Goal: Task Accomplishment & Management: Use online tool/utility

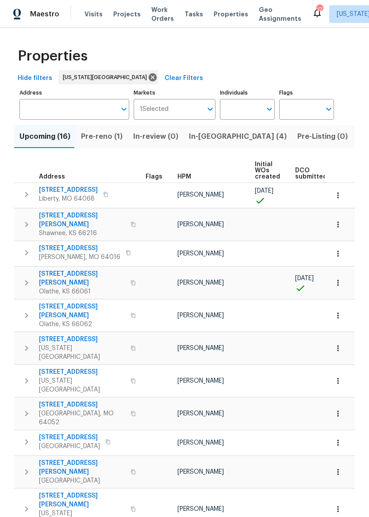
click at [218, 11] on span "Properties" at bounding box center [231, 14] width 34 height 9
click at [42, 20] on div "Maestro" at bounding box center [29, 14] width 59 height 18
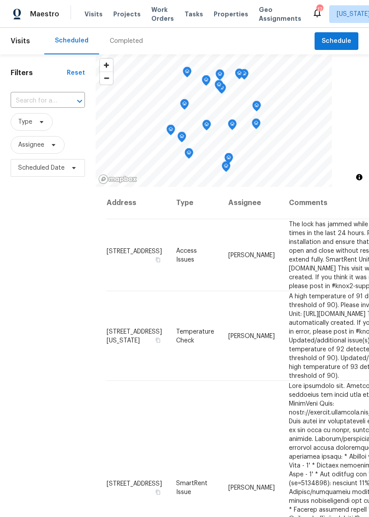
click at [220, 15] on span "Properties" at bounding box center [231, 14] width 34 height 9
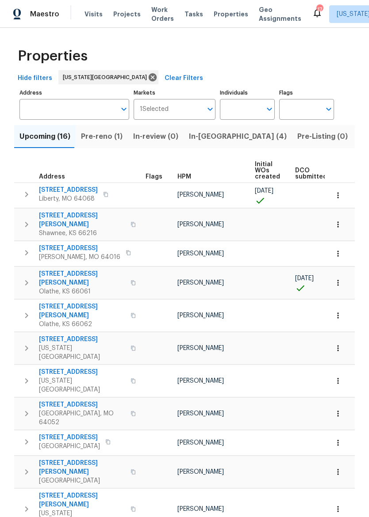
click at [207, 139] on span "In-[GEOGRAPHIC_DATA] (4)" at bounding box center [238, 136] width 98 height 12
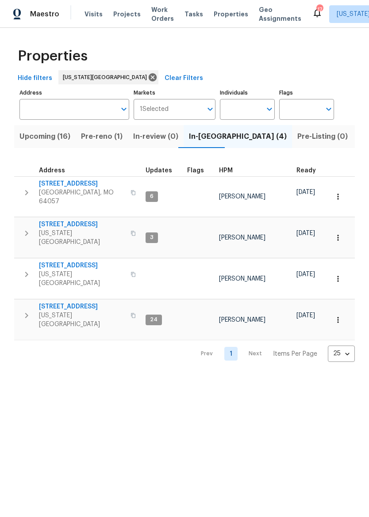
click at [84, 182] on span "[STREET_ADDRESS]" at bounding box center [82, 184] width 86 height 9
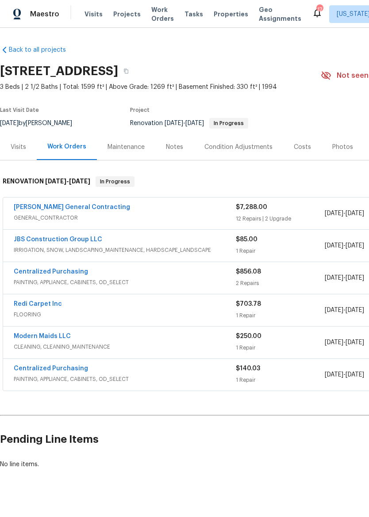
click at [339, 152] on div "Photos" at bounding box center [342, 147] width 42 height 26
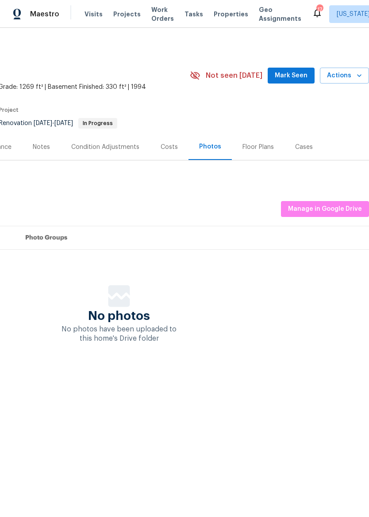
scroll to position [0, 131]
click at [251, 205] on div "Listing Photos Manage in Google Drive" at bounding box center [119, 209] width 500 height 16
click at [325, 204] on span "Manage in Google Drive" at bounding box center [325, 209] width 74 height 11
click at [225, 16] on span "Properties" at bounding box center [231, 14] width 34 height 9
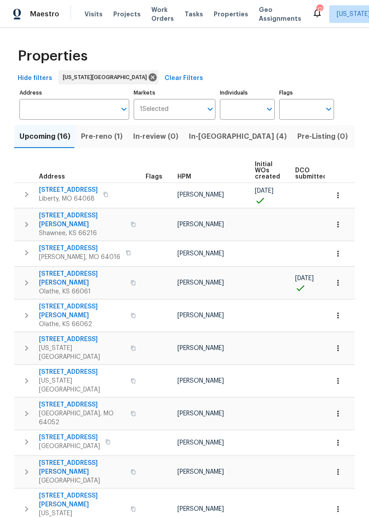
click at [204, 139] on span "In-reno (4)" at bounding box center [238, 136] width 98 height 12
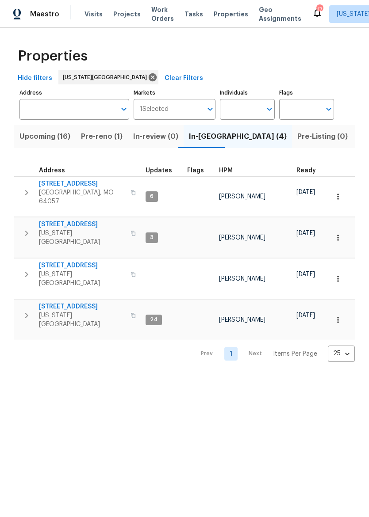
click at [73, 302] on span "6700 NW 50th St" at bounding box center [82, 306] width 86 height 9
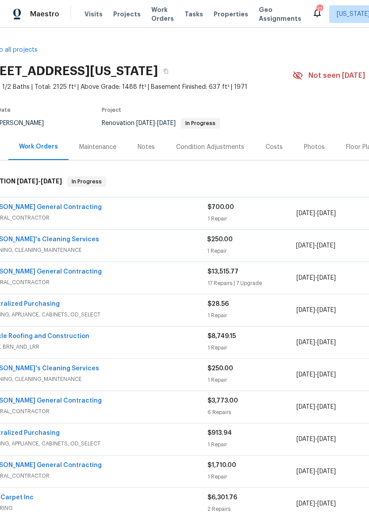
scroll to position [0, 28]
click at [310, 144] on div "Photos" at bounding box center [314, 147] width 21 height 9
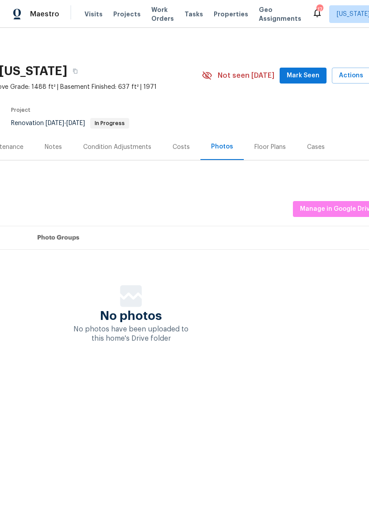
scroll to position [0, 127]
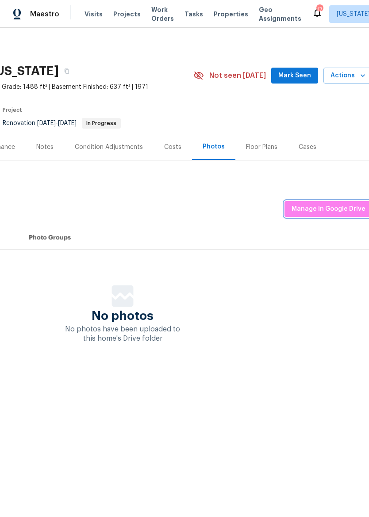
click at [344, 204] on span "Manage in Google Drive" at bounding box center [328, 209] width 74 height 11
click at [224, 17] on span "Properties" at bounding box center [231, 14] width 34 height 9
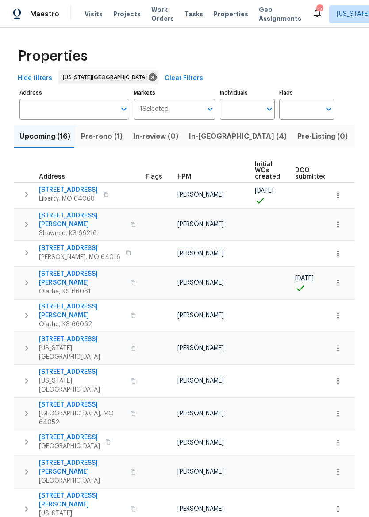
click at [210, 141] on span "In-[GEOGRAPHIC_DATA] (4)" at bounding box center [238, 136] width 98 height 12
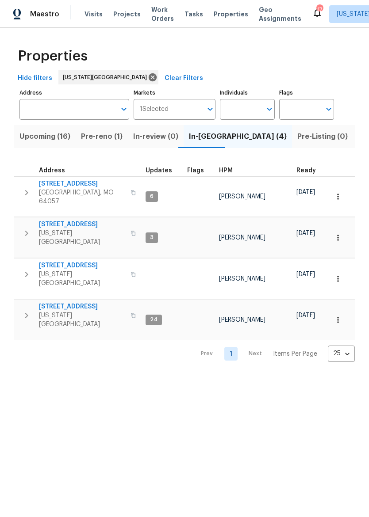
click at [73, 261] on span "[STREET_ADDRESS]" at bounding box center [82, 265] width 86 height 9
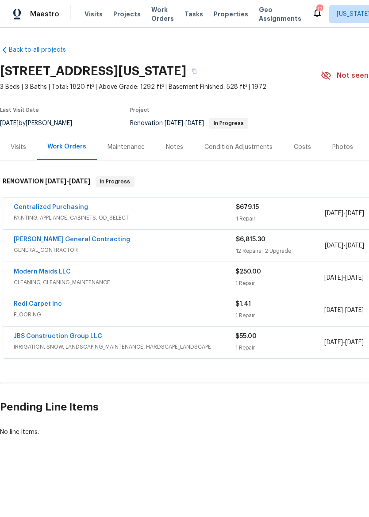
click at [230, 18] on span "Properties" at bounding box center [231, 14] width 34 height 9
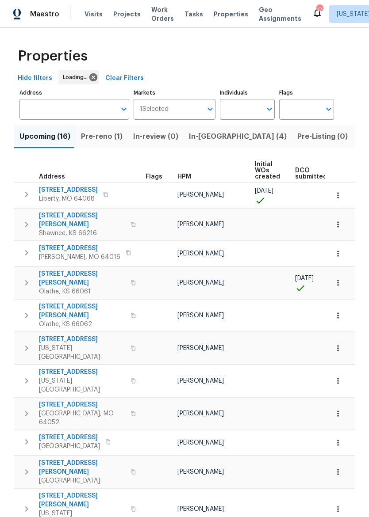
click at [210, 137] on span "In-[GEOGRAPHIC_DATA] (4)" at bounding box center [238, 136] width 98 height 12
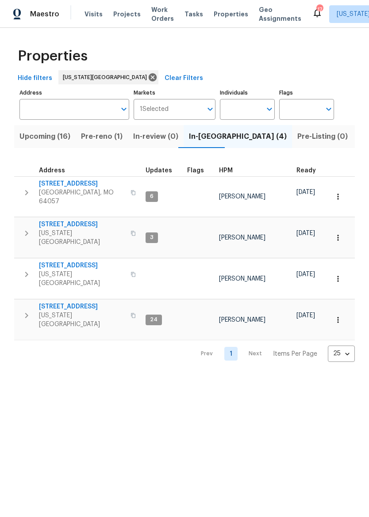
click at [79, 302] on span "[STREET_ADDRESS]" at bounding box center [82, 306] width 86 height 9
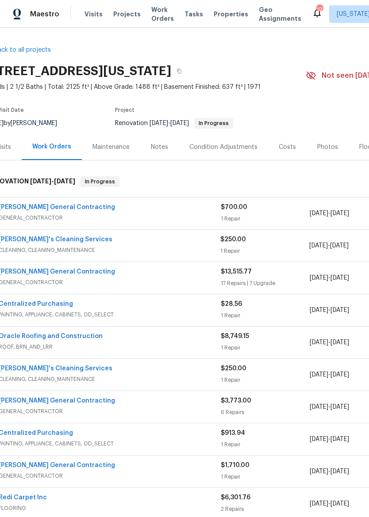
scroll to position [0, 15]
click at [189, 214] on span "GENERAL_CONTRACTOR" at bounding box center [110, 218] width 222 height 9
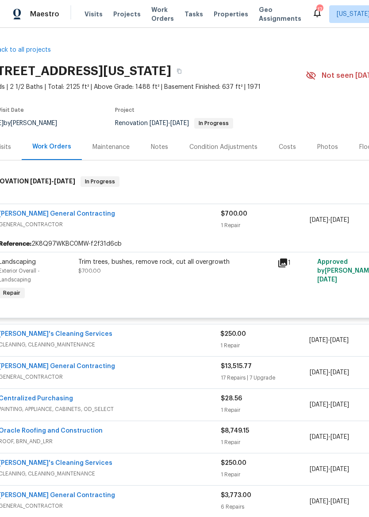
click at [176, 271] on div "Trim trees, bushes, remove rock, cut all overgrowth $700.00" at bounding box center [175, 267] width 194 height 18
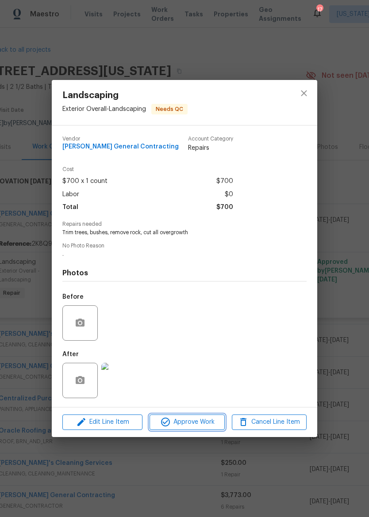
click at [193, 425] on span "Approve Work" at bounding box center [186, 422] width 69 height 11
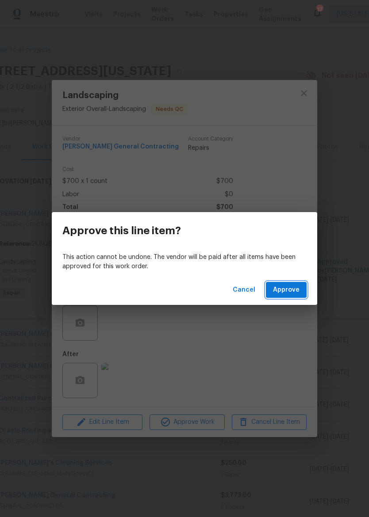
click at [295, 286] on span "Approve" at bounding box center [286, 290] width 27 height 11
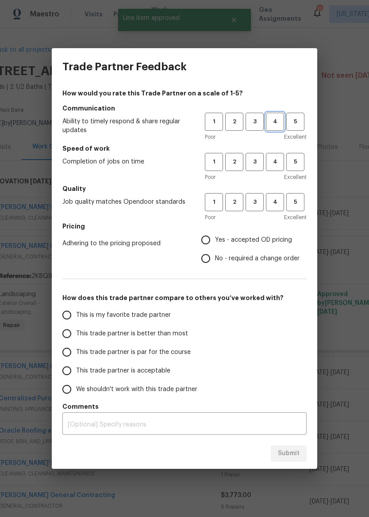
click at [277, 120] on span "4" at bounding box center [275, 122] width 16 height 10
click at [271, 163] on span "4" at bounding box center [275, 162] width 16 height 10
click at [277, 198] on span "4" at bounding box center [275, 202] width 16 height 10
click at [237, 242] on span "Yes - accepted OD pricing" at bounding box center [253, 240] width 77 height 9
click at [215, 242] on input "Yes - accepted OD pricing" at bounding box center [205, 240] width 19 height 19
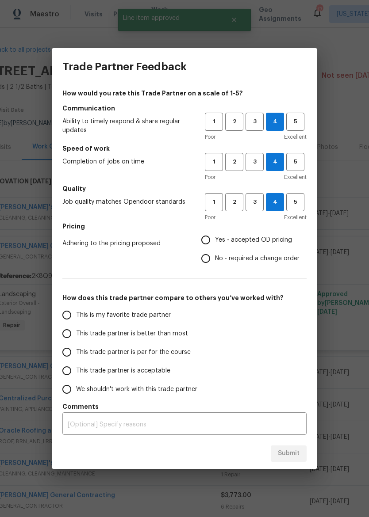
radio input "true"
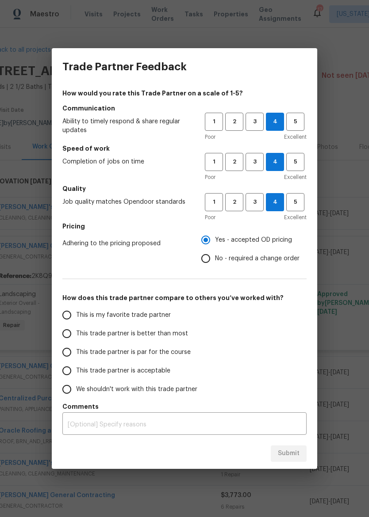
click at [161, 333] on span "This trade partner is better than most" at bounding box center [132, 333] width 112 height 9
click at [76, 333] on input "This trade partner is better than most" at bounding box center [66, 334] width 19 height 19
click at [286, 452] on span "Submit" at bounding box center [289, 453] width 22 height 11
radio input "true"
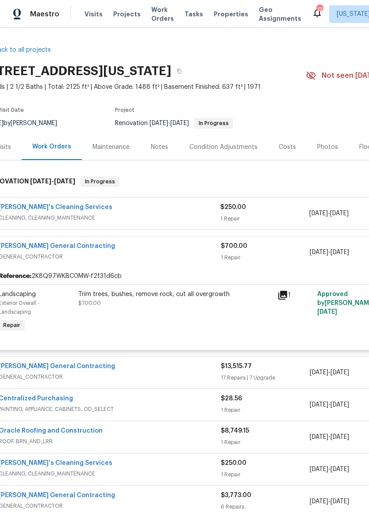
radio input "false"
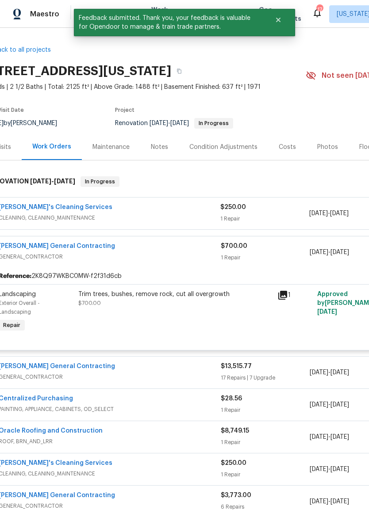
click at [48, 209] on link "Velo's Cleaning Services" at bounding box center [56, 207] width 114 height 6
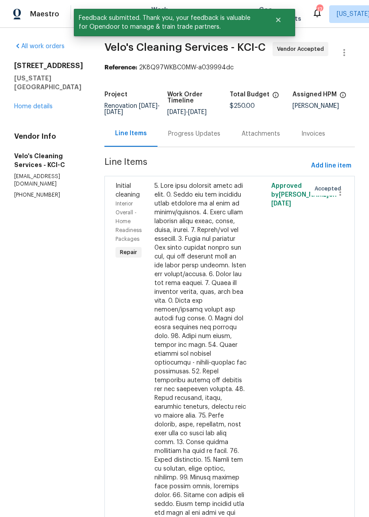
click at [191, 133] on div "Progress Updates" at bounding box center [194, 134] width 52 height 9
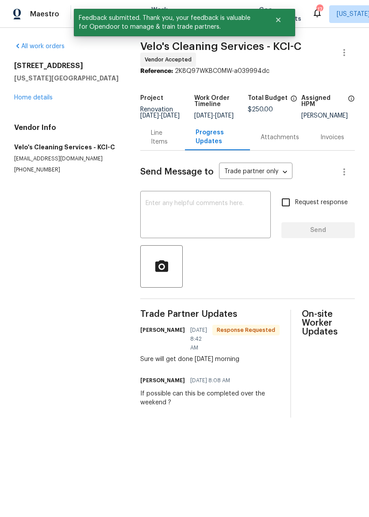
click at [238, 230] on textarea at bounding box center [205, 215] width 120 height 31
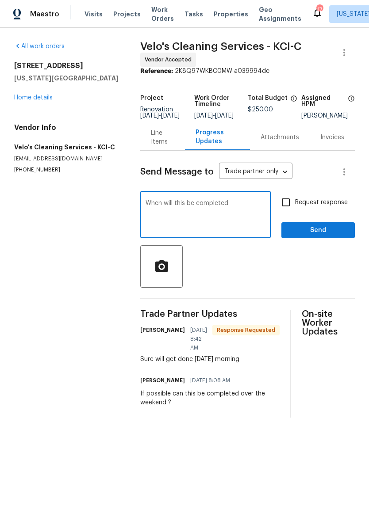
type textarea "When will this be completed"
click at [340, 232] on span "Send" at bounding box center [317, 230] width 59 height 11
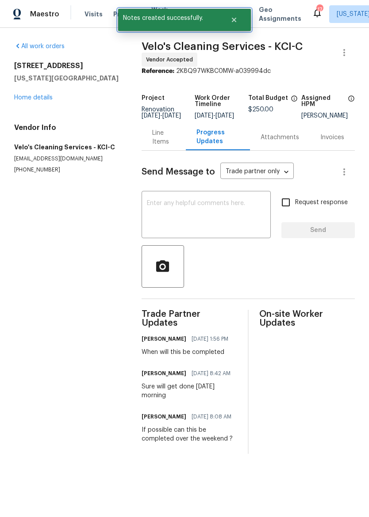
click at [236, 20] on icon "Close" at bounding box center [233, 19] width 7 height 7
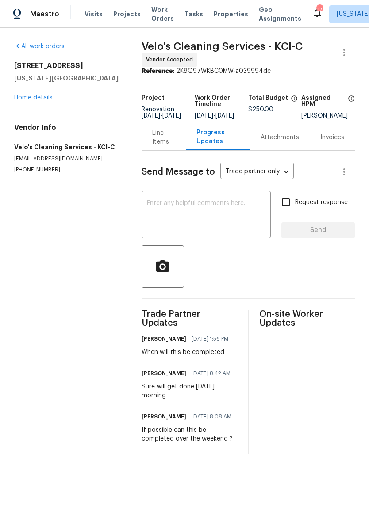
click at [224, 15] on span "Properties" at bounding box center [231, 14] width 34 height 9
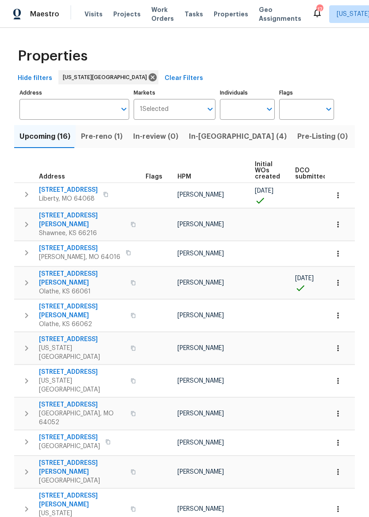
click at [206, 141] on span "In-[GEOGRAPHIC_DATA] (4)" at bounding box center [238, 136] width 98 height 12
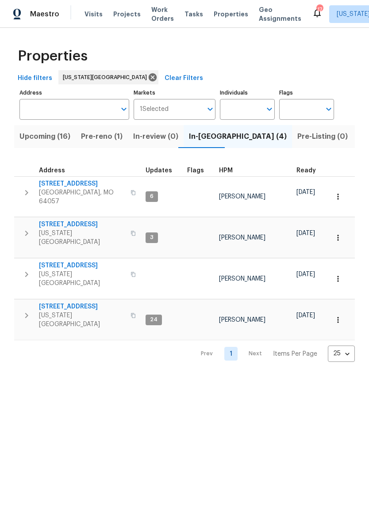
click at [99, 181] on span "[STREET_ADDRESS]" at bounding box center [82, 184] width 86 height 9
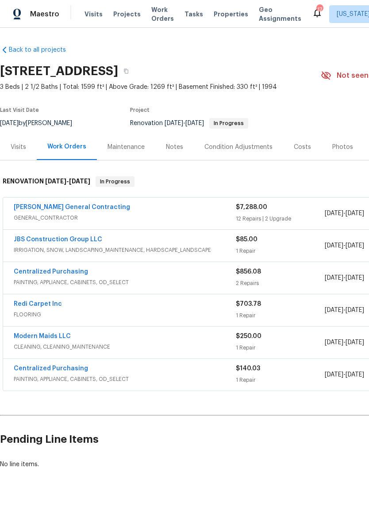
click at [162, 248] on span "IRRIGATION, SNOW, LANDSCAPING_MAINTENANCE, HARDSCAPE_LANDSCAPE" at bounding box center [125, 250] width 222 height 9
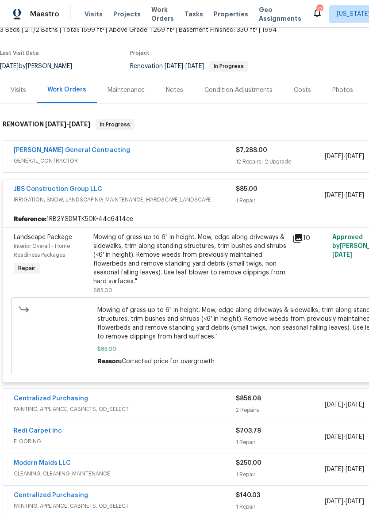
scroll to position [58, 0]
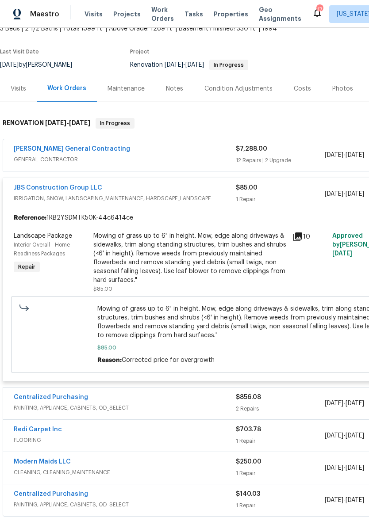
click at [232, 265] on div "Mowing of grass up to 6" in height. Mow, edge along driveways & sidewalks, trim…" at bounding box center [190, 258] width 194 height 53
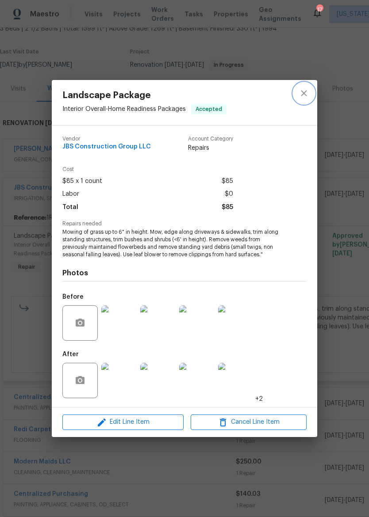
click at [307, 83] on button "close" at bounding box center [303, 93] width 21 height 21
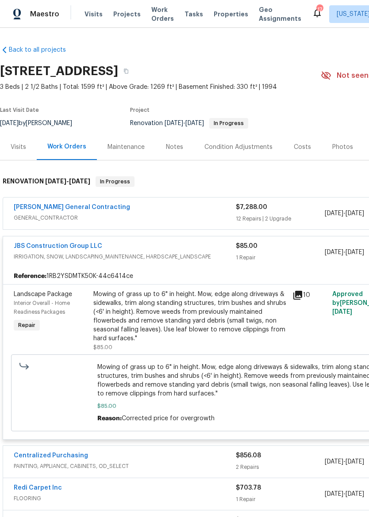
scroll to position [0, 0]
click at [28, 248] on link "JBS Construction Group LLC" at bounding box center [58, 246] width 88 height 6
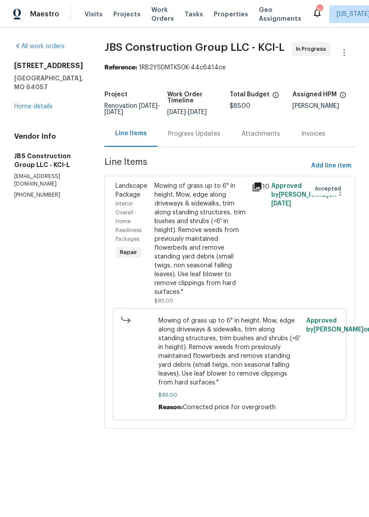
click at [203, 138] on div "Progress Updates" at bounding box center [194, 134] width 52 height 9
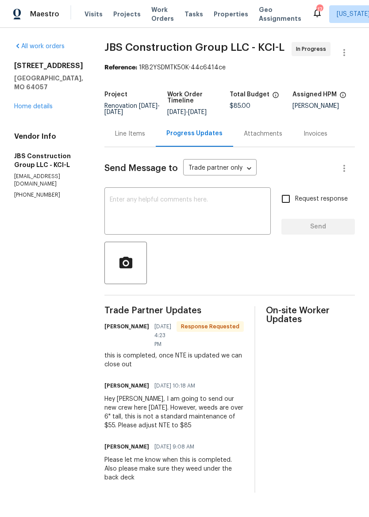
click at [223, 210] on textarea at bounding box center [188, 212] width 156 height 31
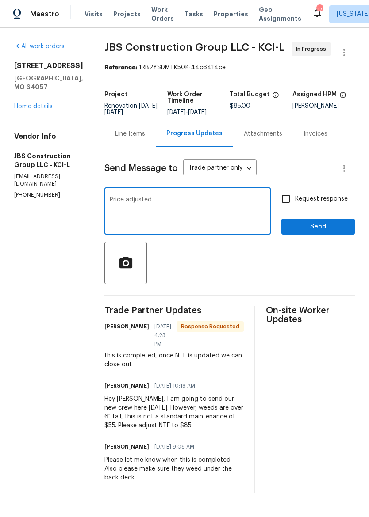
type textarea "Price adjusted"
click at [335, 230] on button "Send" at bounding box center [317, 227] width 73 height 16
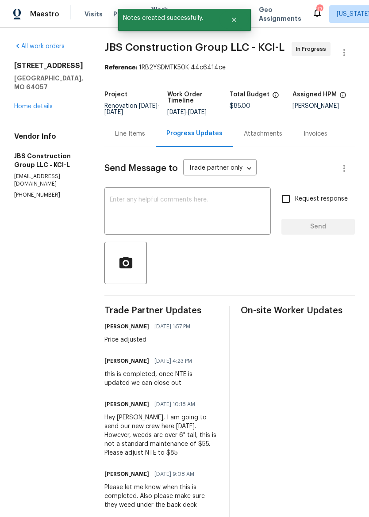
click at [303, 61] on span "JBS Construction Group LLC - KCI-L In Progress" at bounding box center [218, 52] width 229 height 21
click at [237, 22] on icon "Close" at bounding box center [233, 19] width 7 height 7
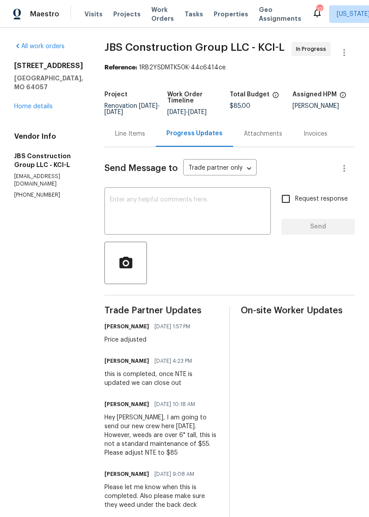
click at [229, 14] on span "Properties" at bounding box center [231, 14] width 34 height 9
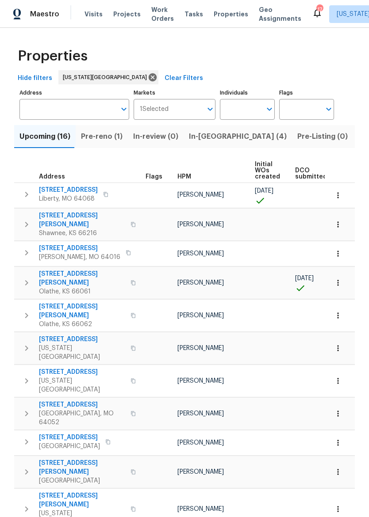
click at [211, 141] on span "In-[GEOGRAPHIC_DATA] (4)" at bounding box center [238, 136] width 98 height 12
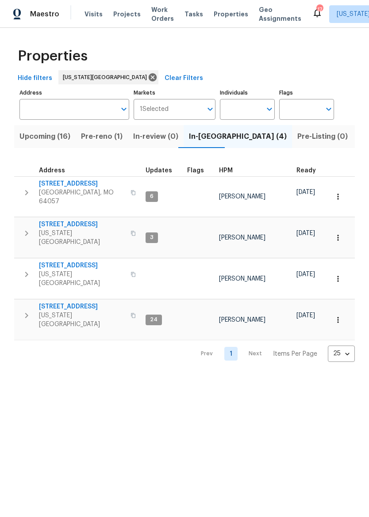
click at [47, 138] on span "Upcoming (16)" at bounding box center [44, 136] width 51 height 12
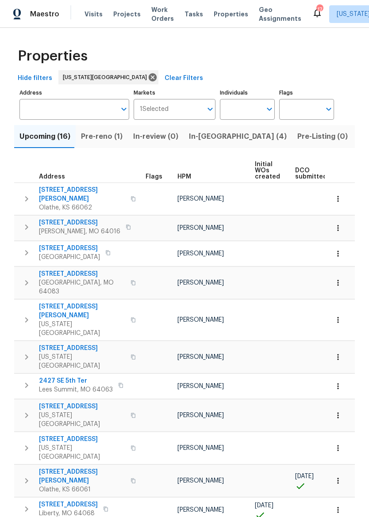
click at [109, 134] on span "Pre-reno (1)" at bounding box center [102, 136] width 42 height 12
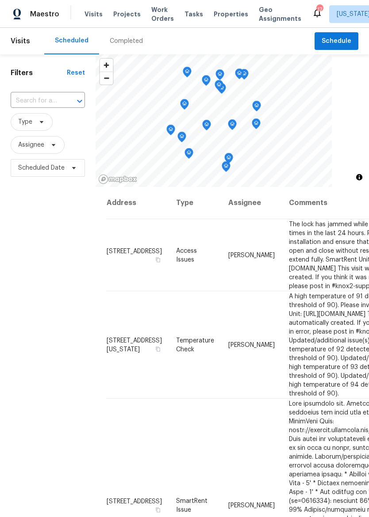
click at [222, 6] on div "Visits Projects Work Orders Tasks Properties Geo Assignments" at bounding box center [197, 14] width 227 height 18
click at [225, 17] on span "Properties" at bounding box center [231, 14] width 34 height 9
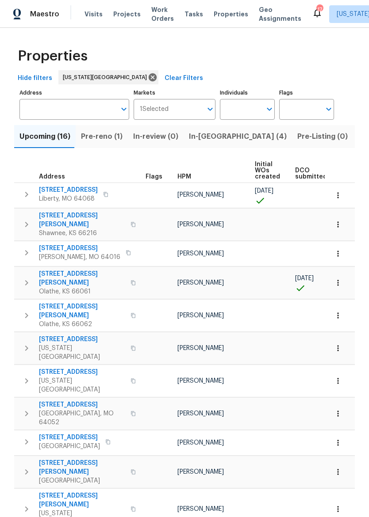
click at [68, 107] on input "Address" at bounding box center [67, 109] width 96 height 21
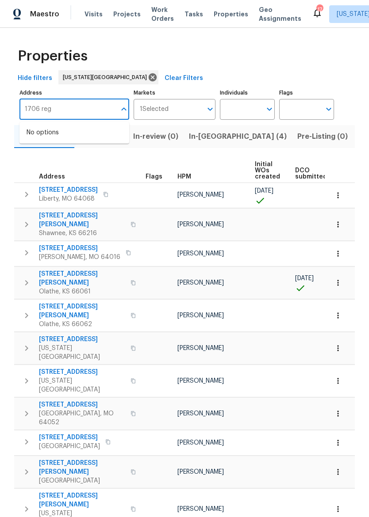
type input "1706 reg"
click at [328, 64] on div "Properties" at bounding box center [184, 56] width 341 height 28
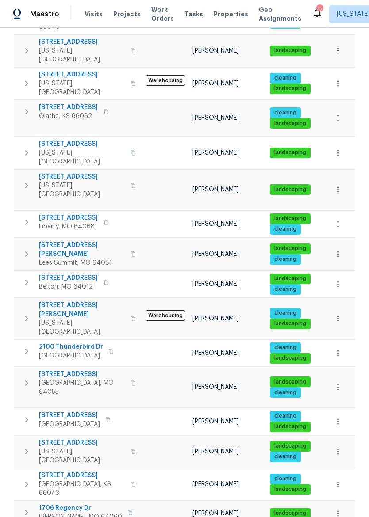
scroll to position [385, 0]
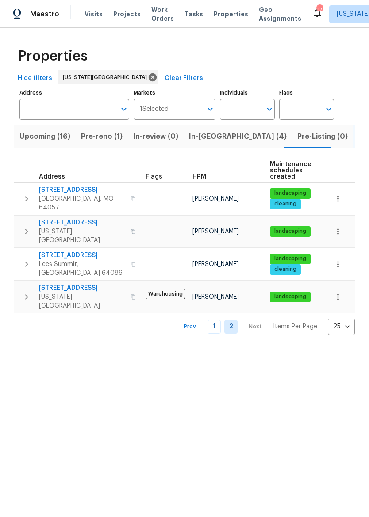
click at [213, 320] on link "1" at bounding box center [213, 327] width 13 height 14
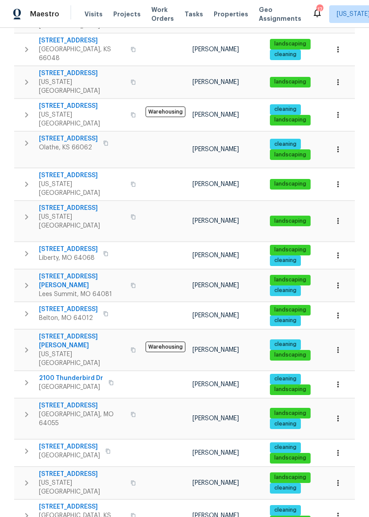
scroll to position [358, 0]
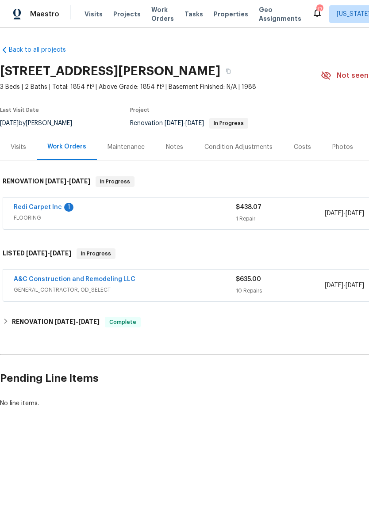
click at [44, 209] on link "Redi Carpet Inc" at bounding box center [38, 207] width 48 height 6
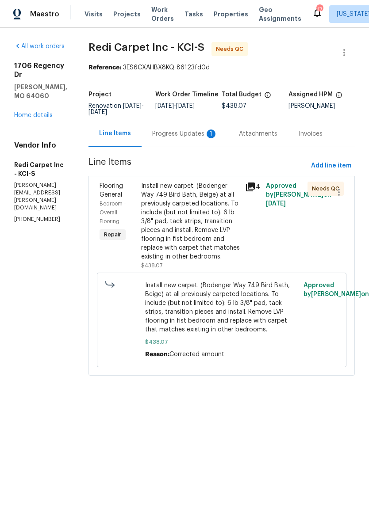
click at [214, 143] on div "Progress Updates 1" at bounding box center [185, 134] width 87 height 26
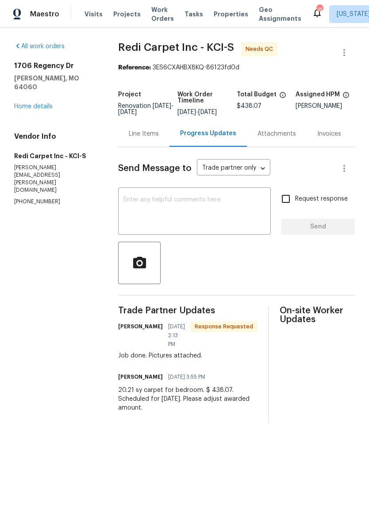
click at [146, 138] on div "Line Items" at bounding box center [144, 134] width 30 height 9
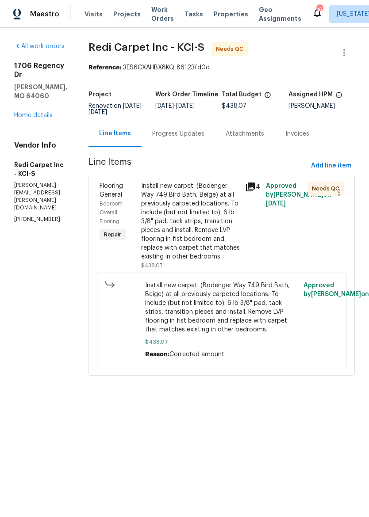
click at [217, 215] on div "Install new carpet. (Bodenger Way 749 Bird Bath, Beige) at all previously carpe…" at bounding box center [190, 222] width 99 height 80
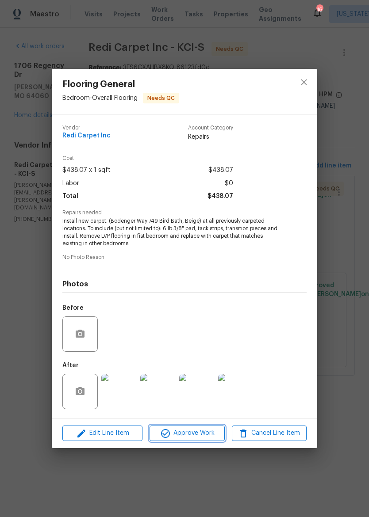
click at [196, 436] on span "Approve Work" at bounding box center [186, 433] width 69 height 11
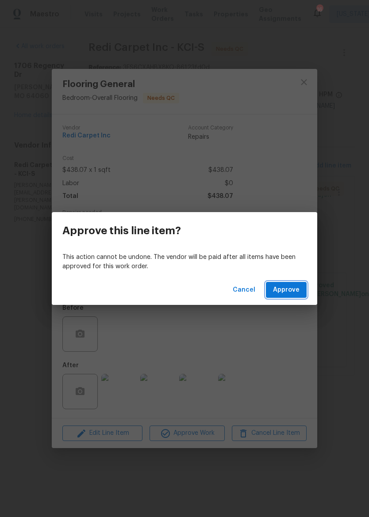
click at [293, 292] on span "Approve" at bounding box center [286, 290] width 27 height 11
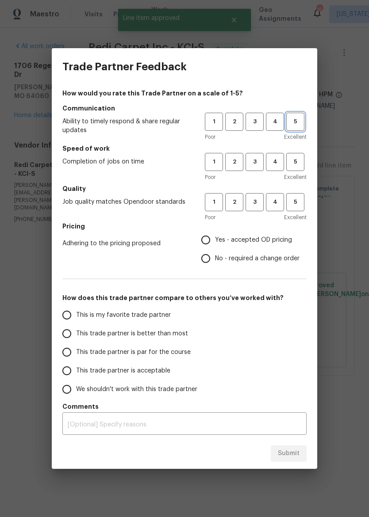
click at [301, 124] on span "5" at bounding box center [295, 122] width 16 height 10
click at [299, 168] on button "5" at bounding box center [295, 162] width 18 height 18
click at [299, 206] on span "5" at bounding box center [295, 202] width 16 height 10
click at [214, 241] on input "Yes - accepted OD pricing" at bounding box center [205, 240] width 19 height 19
radio input "true"
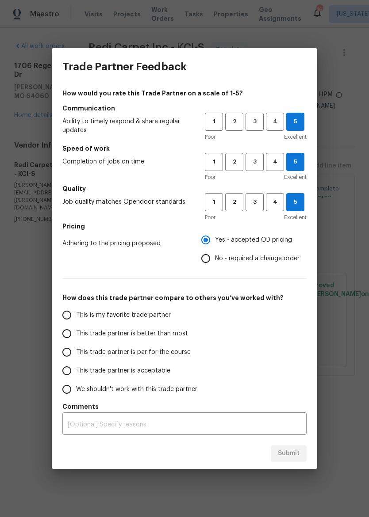
click at [133, 340] on label "This trade partner is better than most" at bounding box center [127, 334] width 140 height 19
click at [76, 340] on input "This trade partner is better than most" at bounding box center [66, 334] width 19 height 19
click at [296, 455] on span "Submit" at bounding box center [289, 453] width 22 height 11
radio input "true"
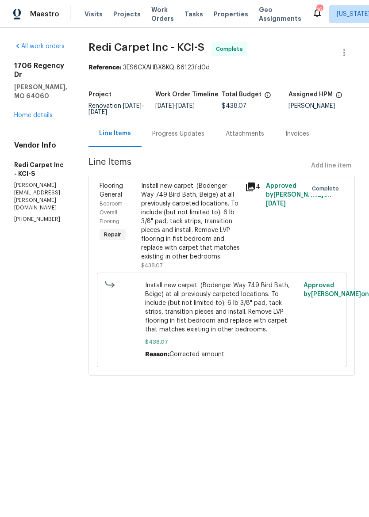
radio input "false"
click at [228, 11] on span "Properties" at bounding box center [231, 14] width 34 height 9
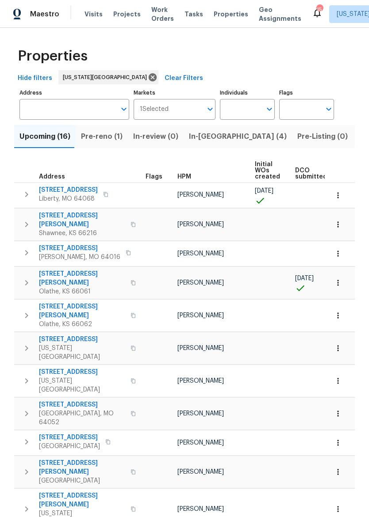
click at [207, 140] on span "In-[GEOGRAPHIC_DATA] (4)" at bounding box center [238, 136] width 98 height 12
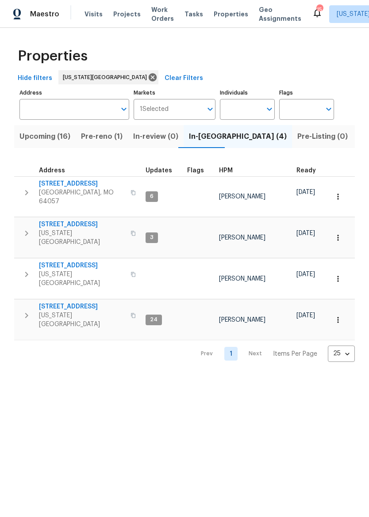
click at [71, 302] on span "[STREET_ADDRESS]" at bounding box center [82, 306] width 86 height 9
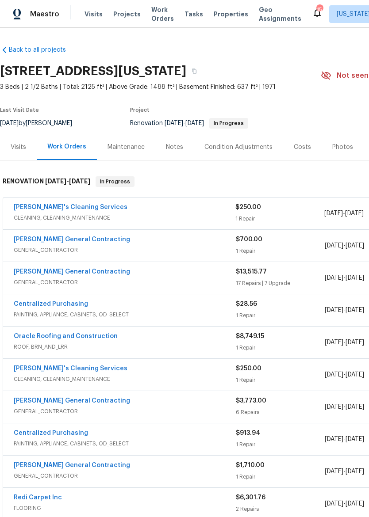
click at [226, 13] on span "Properties" at bounding box center [231, 14] width 34 height 9
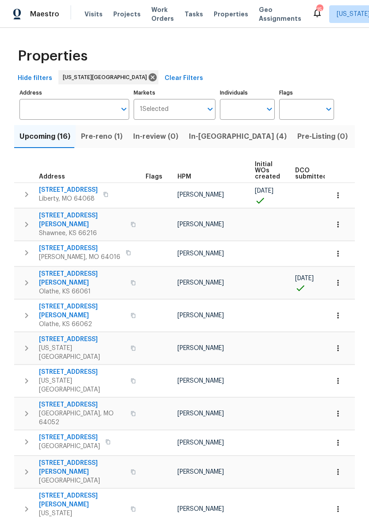
click at [210, 134] on span "In-[GEOGRAPHIC_DATA] (4)" at bounding box center [238, 136] width 98 height 12
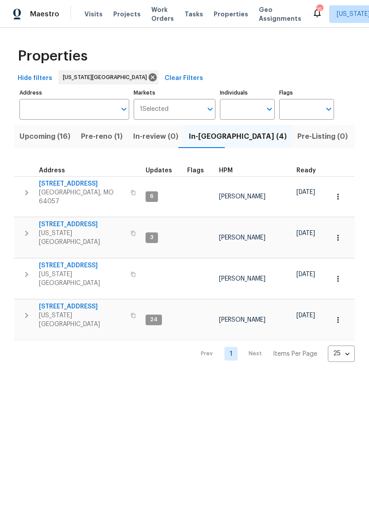
click at [80, 187] on span "[STREET_ADDRESS]" at bounding box center [82, 184] width 86 height 9
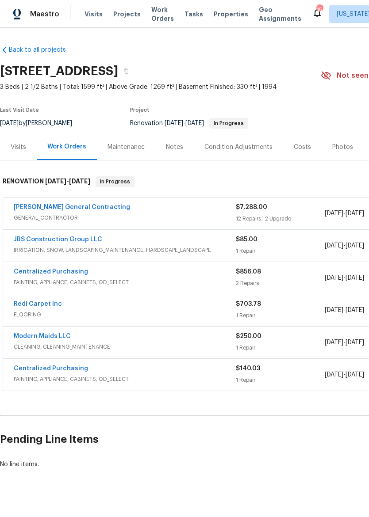
click at [130, 211] on div "[PERSON_NAME] General Contracting" at bounding box center [125, 208] width 222 height 11
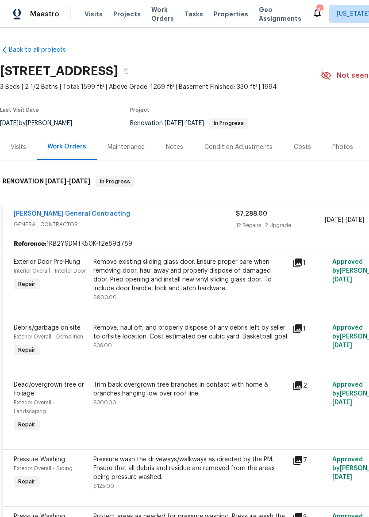
click at [235, 269] on div "Remove existing sliding glass door. Ensure proper care when removing door, haul…" at bounding box center [190, 275] width 194 height 35
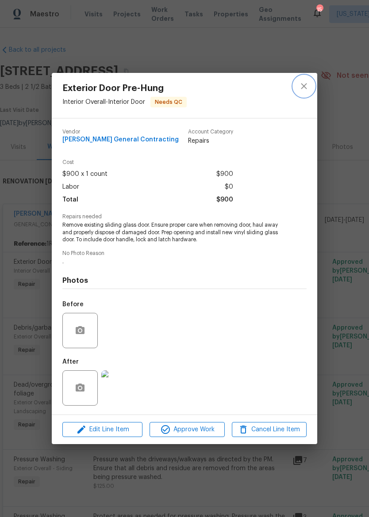
click at [297, 86] on button "close" at bounding box center [303, 86] width 21 height 21
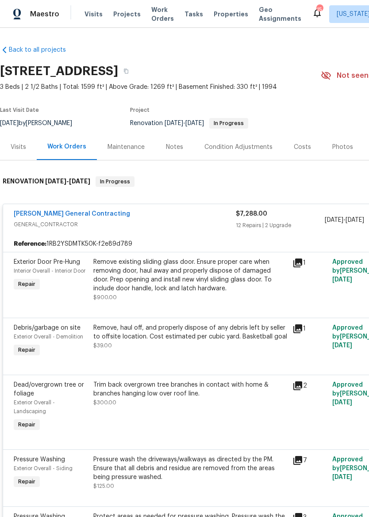
click at [88, 216] on link "[PERSON_NAME] General Contracting" at bounding box center [72, 214] width 116 height 6
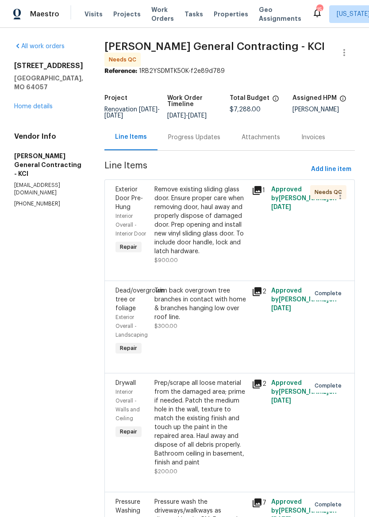
click at [214, 142] on div "Progress Updates" at bounding box center [194, 137] width 52 height 9
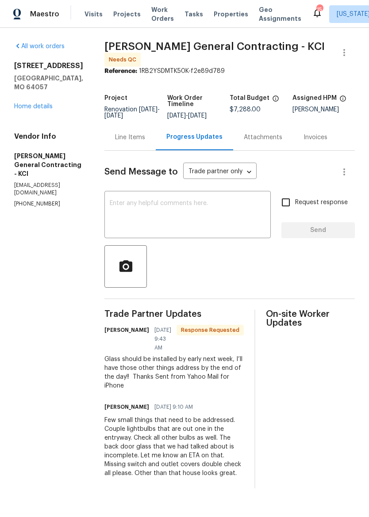
click at [224, 10] on span "Properties" at bounding box center [231, 14] width 34 height 9
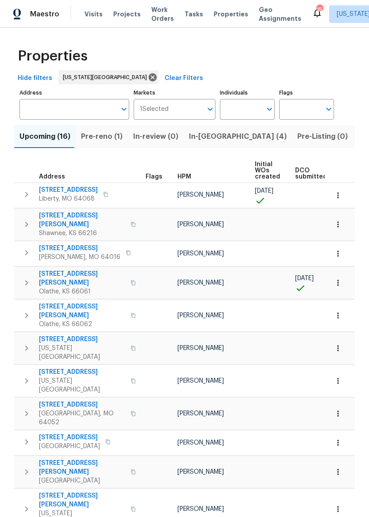
click at [209, 142] on span "In-[GEOGRAPHIC_DATA] (4)" at bounding box center [238, 136] width 98 height 12
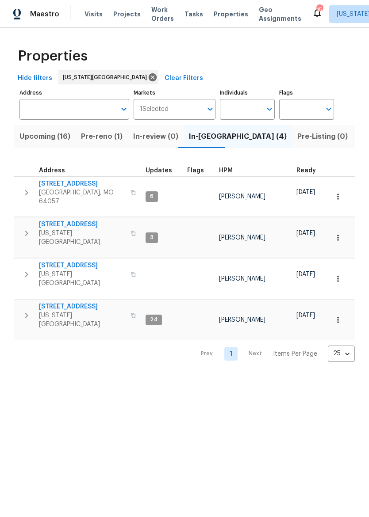
click at [85, 188] on span "[STREET_ADDRESS]" at bounding box center [82, 184] width 86 height 9
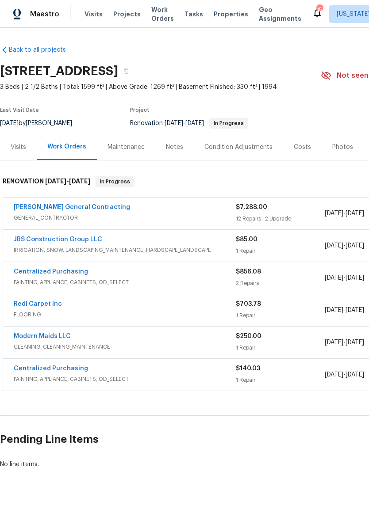
click at [172, 216] on span "GENERAL_CONTRACTOR" at bounding box center [125, 218] width 222 height 9
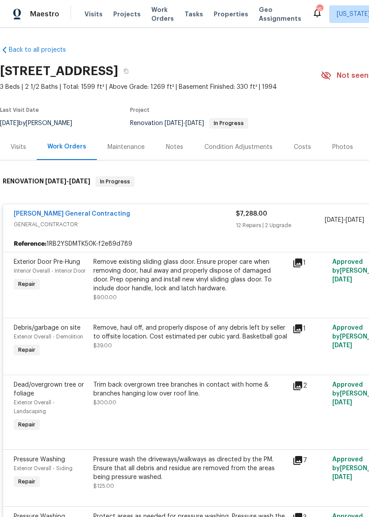
click at [210, 291] on div "Remove existing sliding glass door. Ensure proper care when removing door, haul…" at bounding box center [190, 275] width 194 height 35
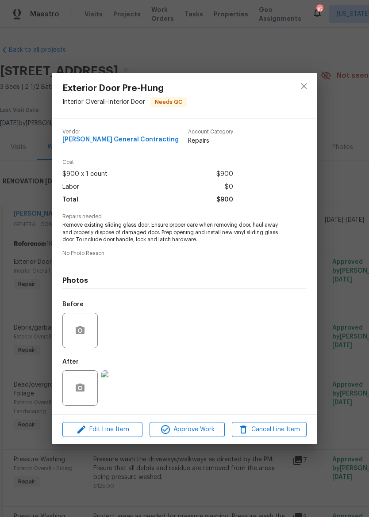
click at [122, 388] on img at bounding box center [118, 388] width 35 height 35
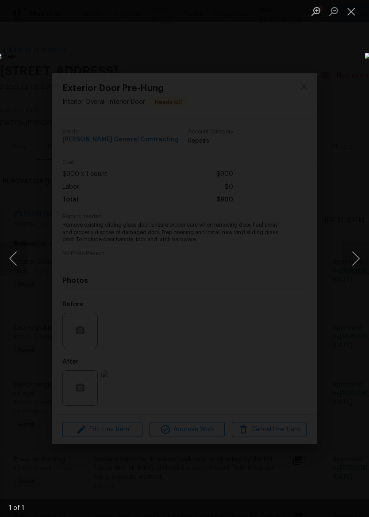
click at [355, 11] on button "Close lightbox" at bounding box center [351, 11] width 18 height 15
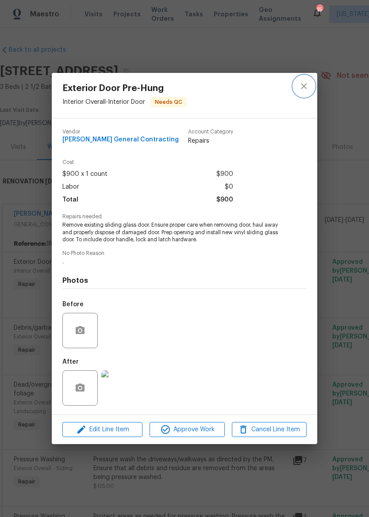
click at [305, 86] on icon "close" at bounding box center [304, 86] width 6 height 6
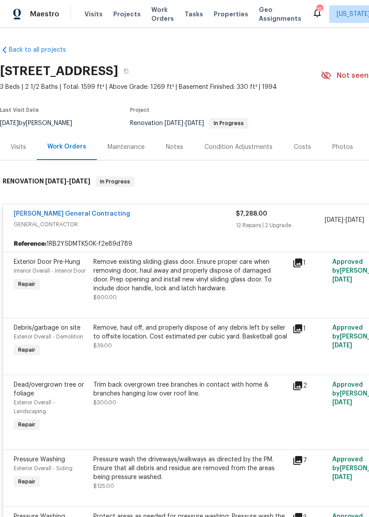
click at [207, 218] on div "[PERSON_NAME] General Contracting" at bounding box center [125, 215] width 222 height 11
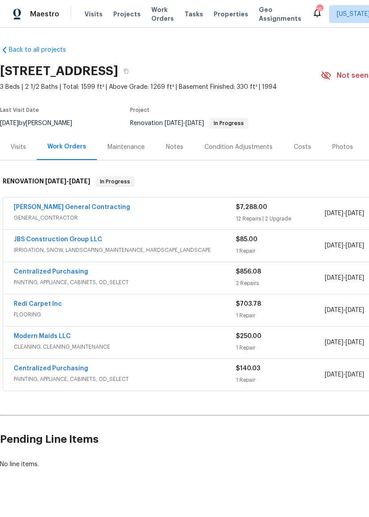
click at [209, 215] on span "GENERAL_CONTRACTOR" at bounding box center [125, 218] width 222 height 9
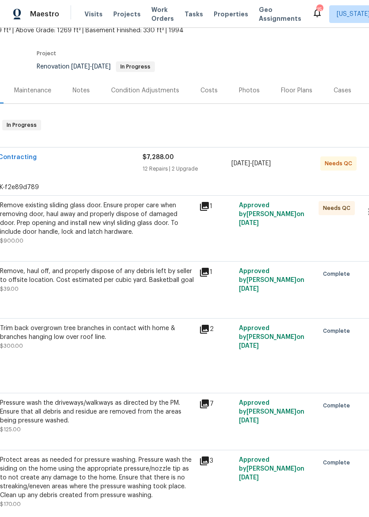
scroll to position [56, 94]
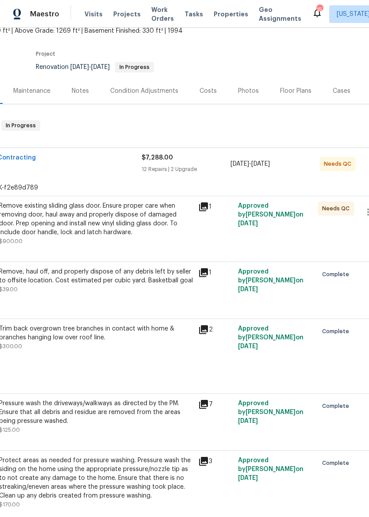
click at [306, 244] on div "Approved by [PERSON_NAME] on [DATE]" at bounding box center [275, 224] width 80 height 50
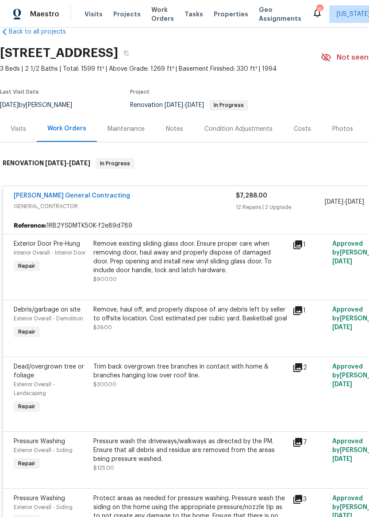
scroll to position [18, 0]
click at [205, 211] on div "[PERSON_NAME] General Contracting GENERAL_CONTRACTOR" at bounding box center [125, 201] width 222 height 21
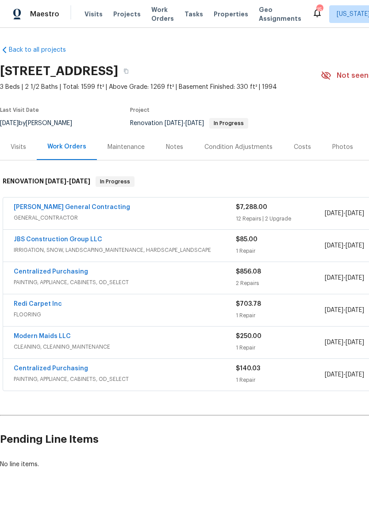
scroll to position [0, 0]
click at [228, 16] on span "Properties" at bounding box center [231, 14] width 34 height 9
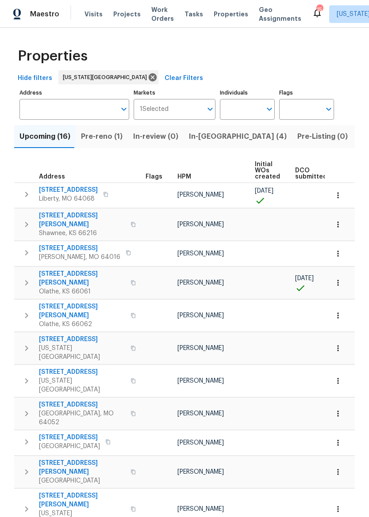
click at [199, 138] on span "In-[GEOGRAPHIC_DATA] (4)" at bounding box center [238, 136] width 98 height 12
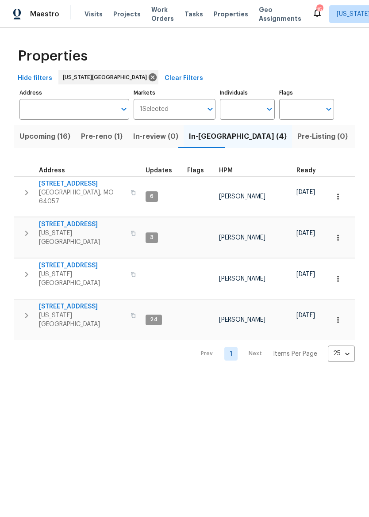
click at [108, 143] on span "Pre-reno (1)" at bounding box center [102, 136] width 42 height 12
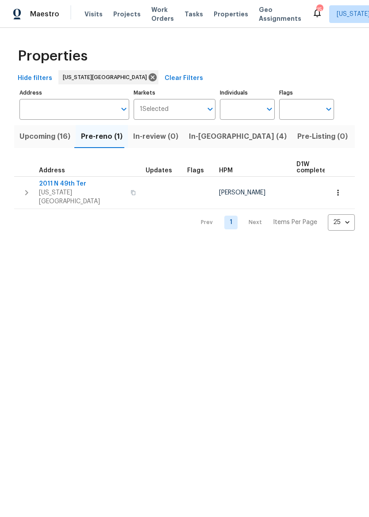
click at [128, 188] on button "button" at bounding box center [133, 192] width 11 height 21
